Goal: Book appointment/travel/reservation

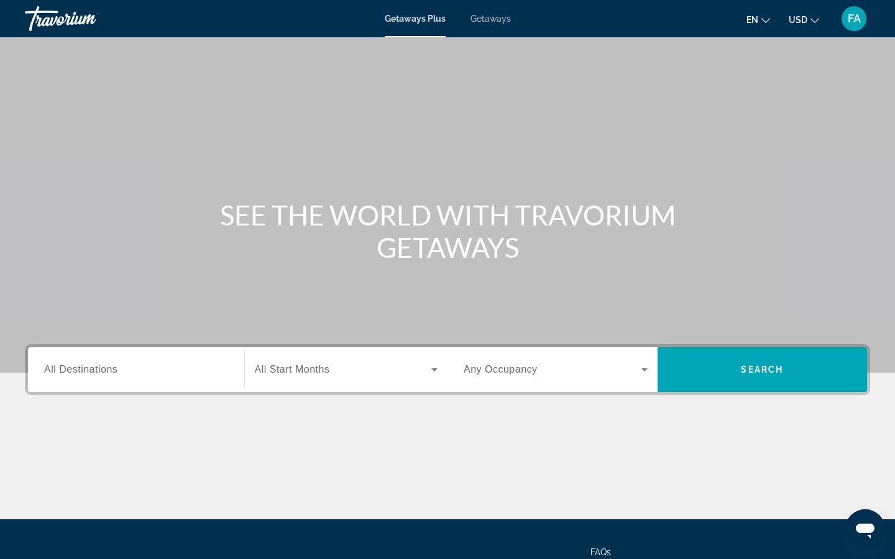
click at [295, 373] on span "All Start Months" at bounding box center [292, 369] width 75 height 11
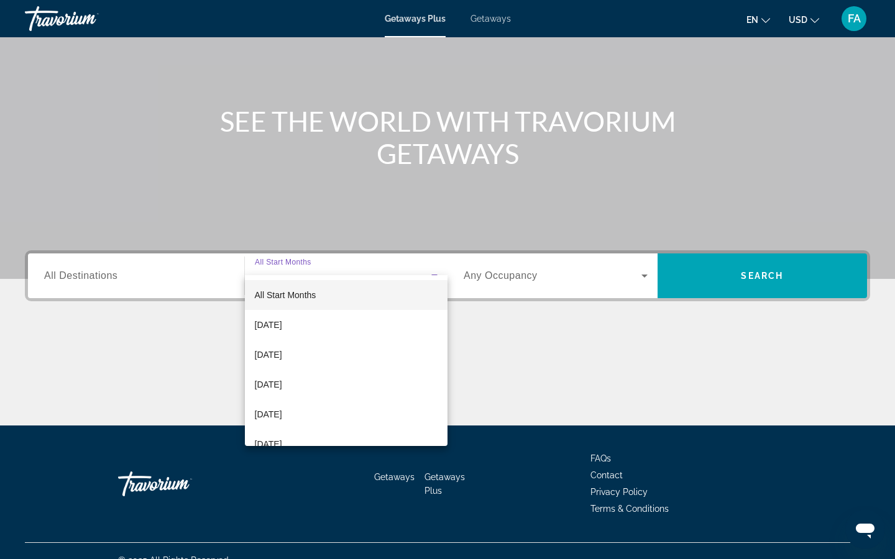
scroll to position [112, 0]
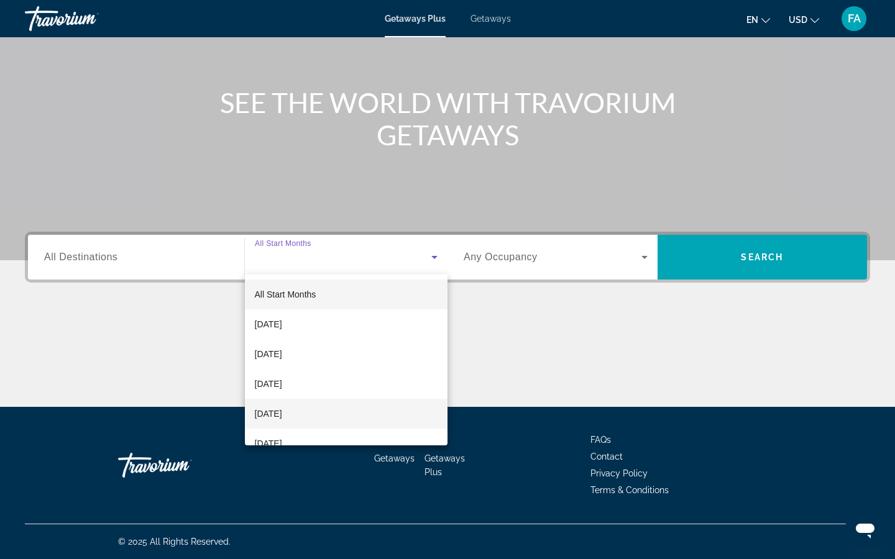
click at [298, 401] on mat-option "[DATE]" at bounding box center [346, 414] width 203 height 30
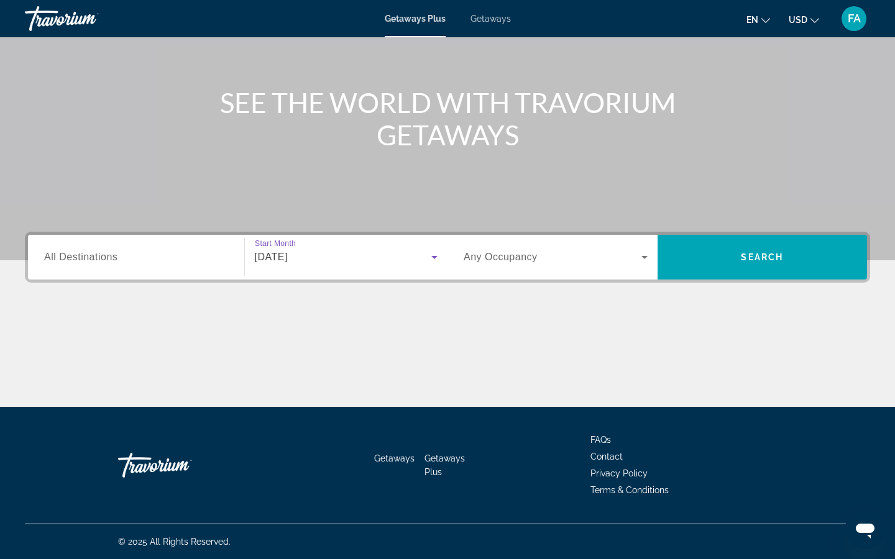
click at [288, 257] on span "[DATE]" at bounding box center [271, 257] width 33 height 11
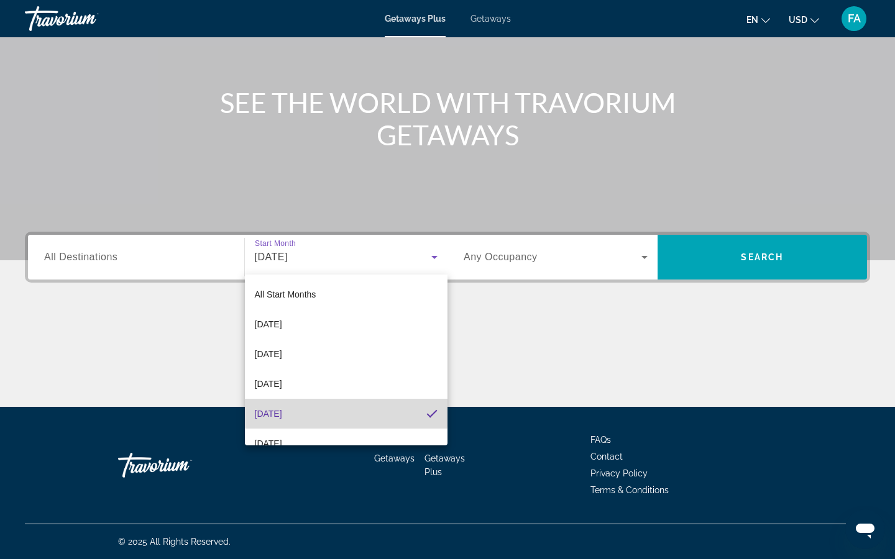
click at [282, 413] on span "[DATE]" at bounding box center [268, 413] width 27 height 15
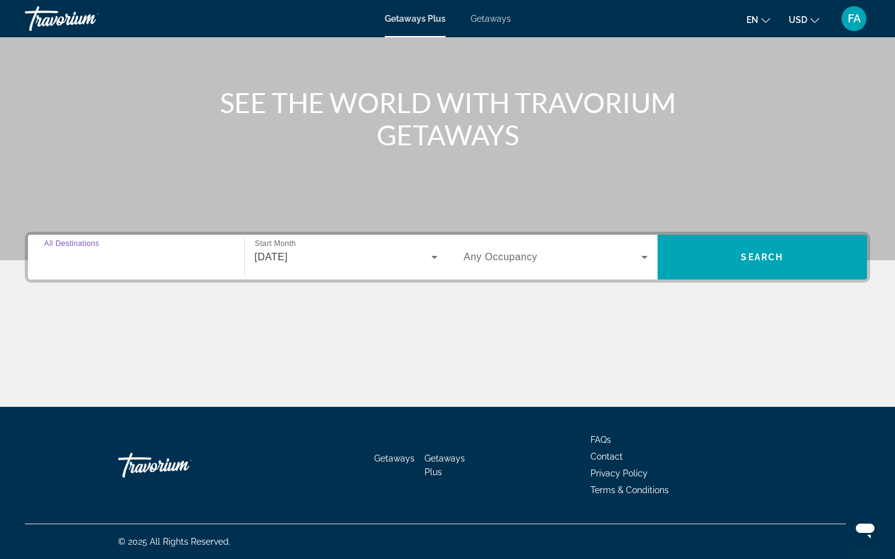
click at [188, 257] on input "Destination All Destinations" at bounding box center [136, 257] width 184 height 15
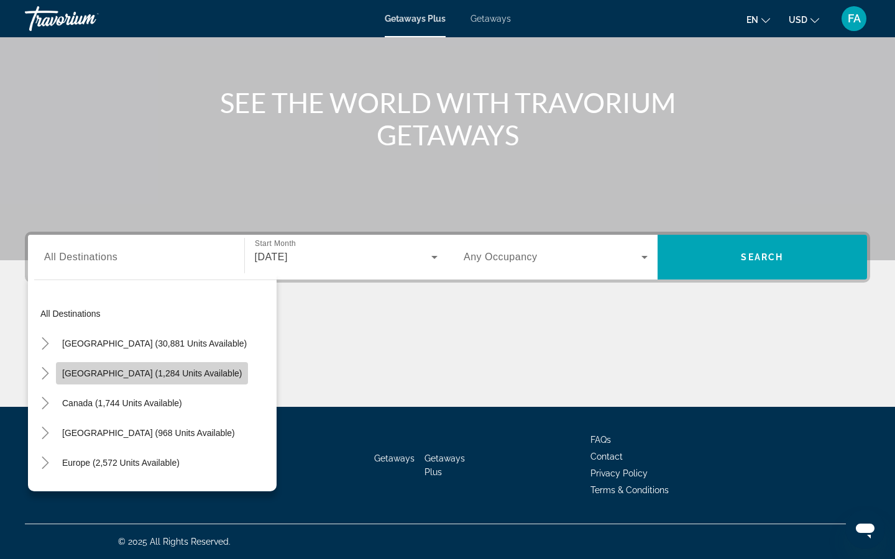
click at [161, 371] on span "[GEOGRAPHIC_DATA] (1,284 units available)" at bounding box center [152, 373] width 180 height 10
type input "**********"
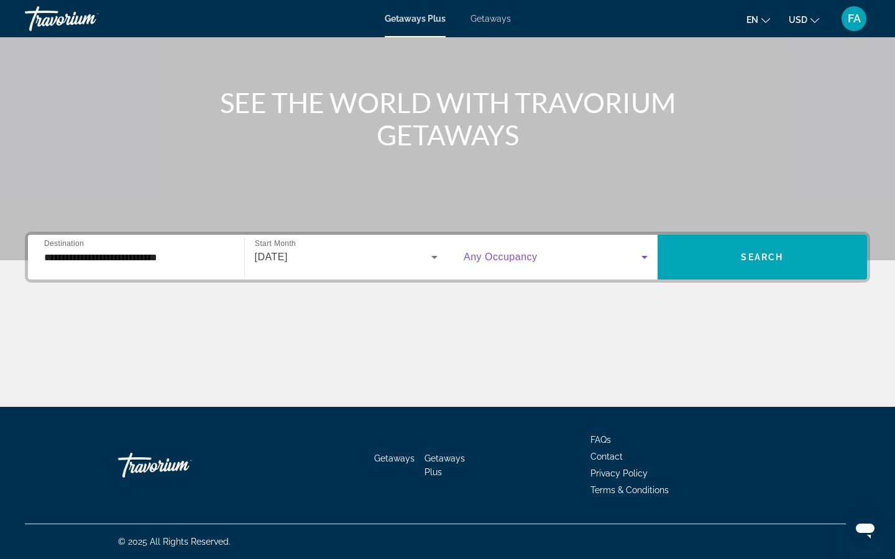
click at [645, 257] on icon "Search widget" at bounding box center [644, 257] width 6 height 3
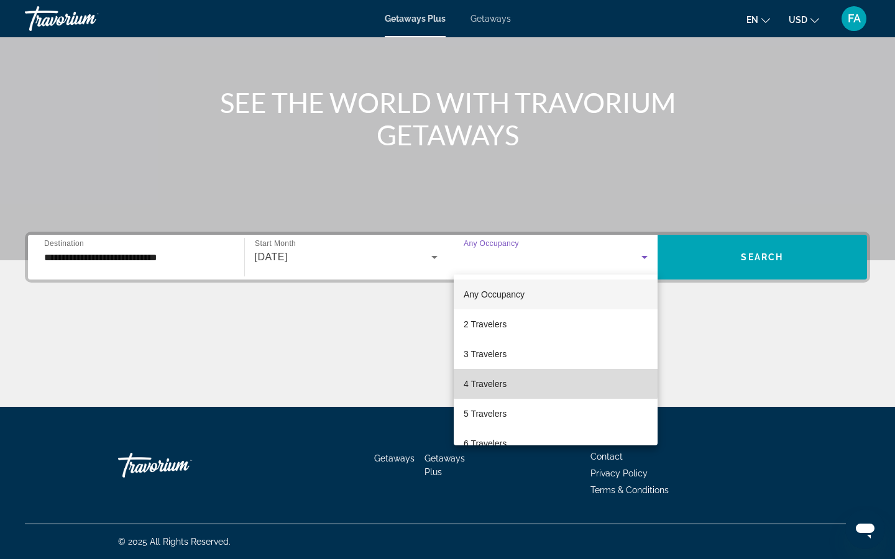
click at [555, 378] on mat-option "4 Travelers" at bounding box center [556, 384] width 204 height 30
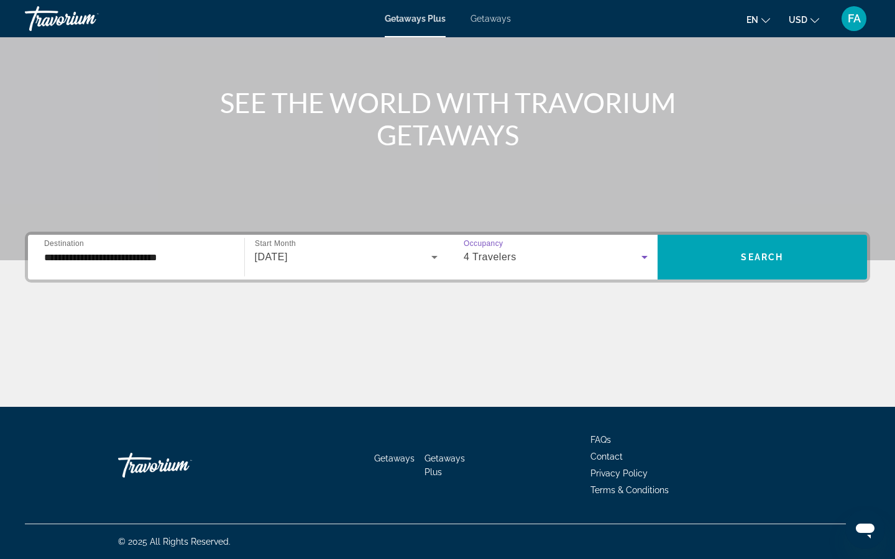
click at [645, 258] on icon "Search widget" at bounding box center [644, 257] width 6 height 3
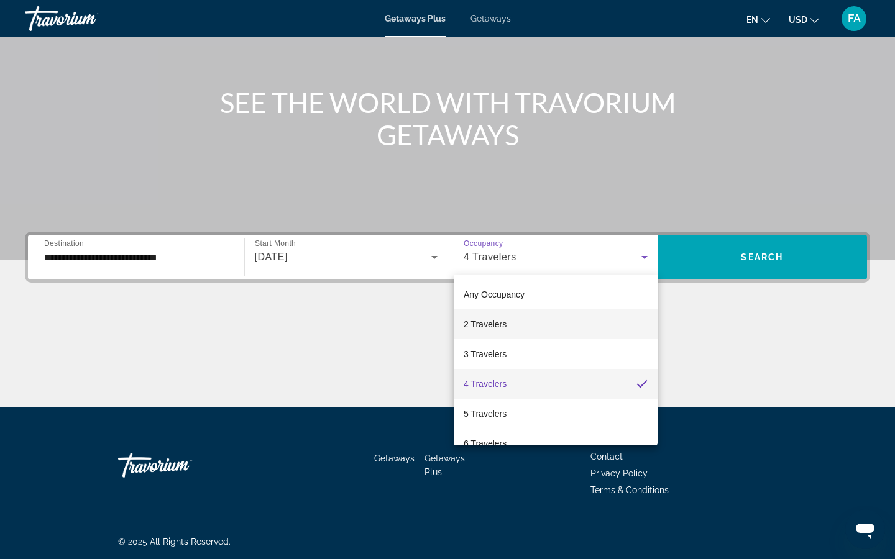
click at [590, 330] on mat-option "2 Travelers" at bounding box center [556, 324] width 204 height 30
